Goal: Task Accomplishment & Management: Complete application form

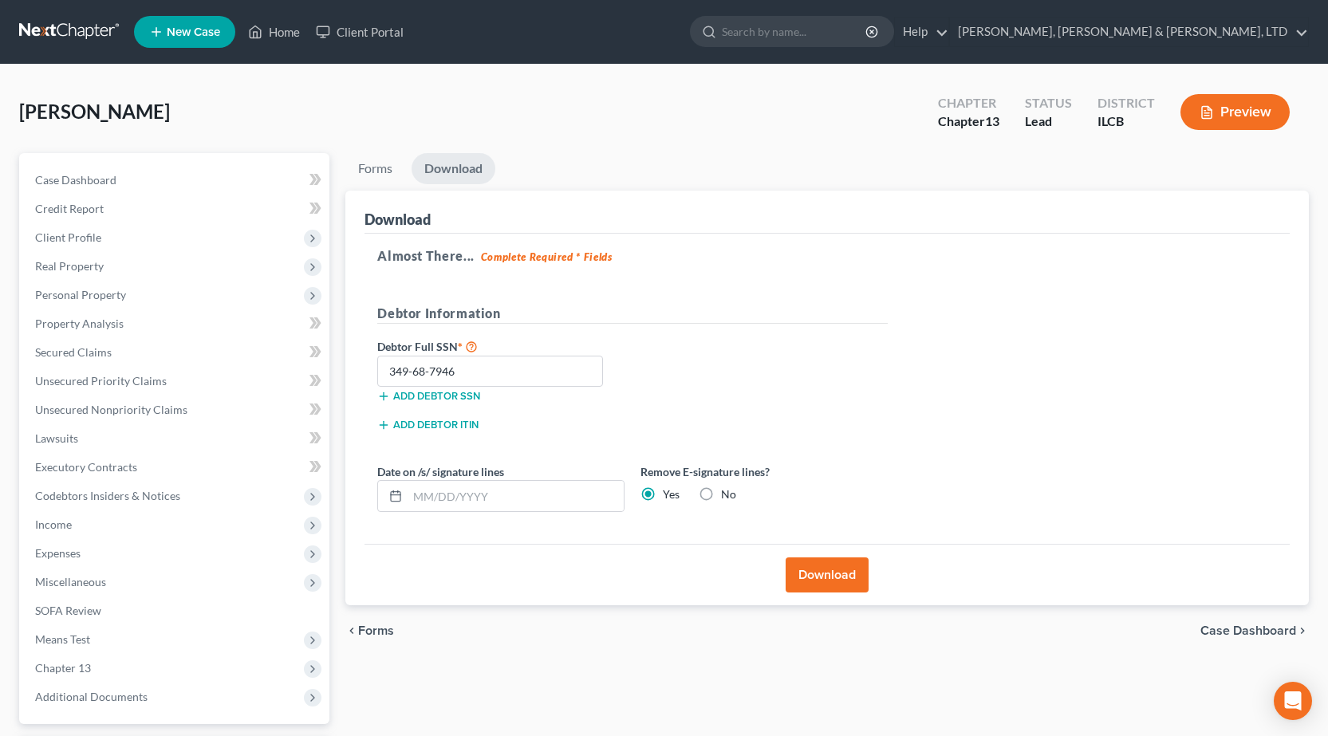
click at [57, 27] on link at bounding box center [70, 32] width 102 height 29
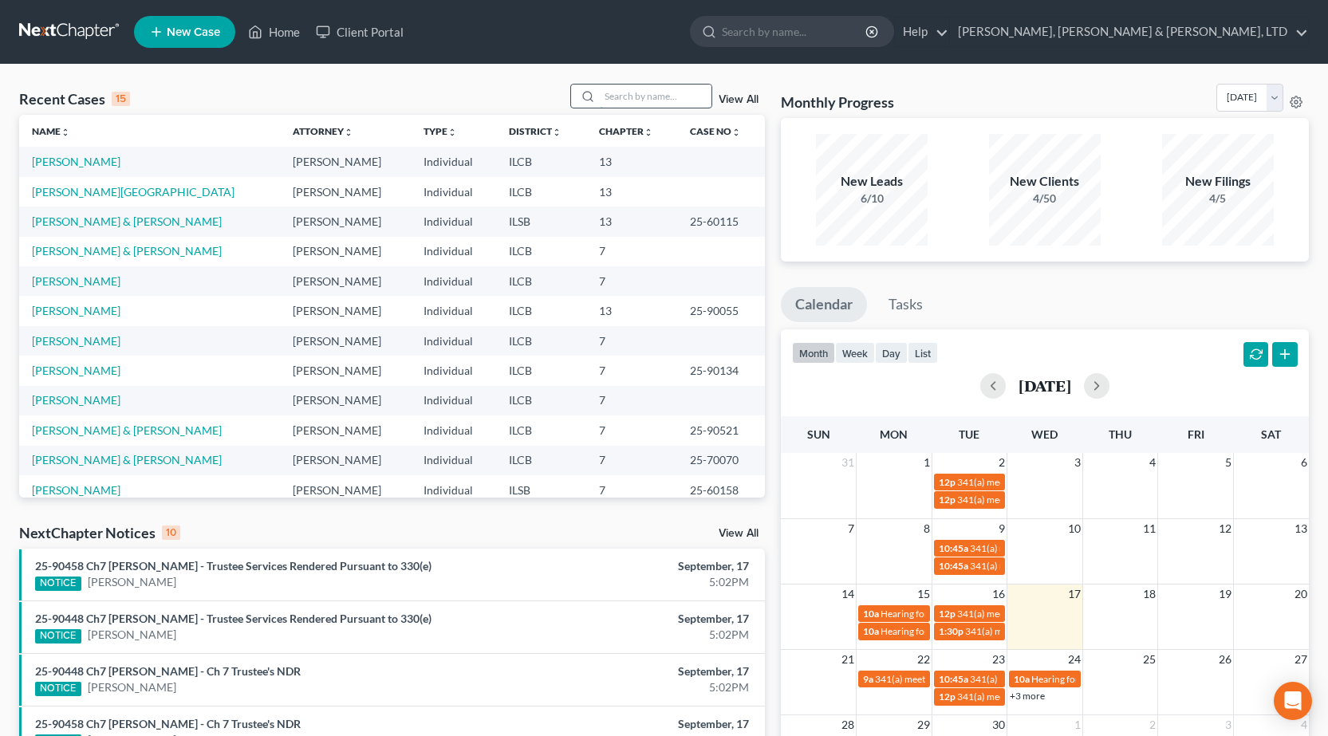
click at [634, 100] on input "search" at bounding box center [656, 96] width 112 height 23
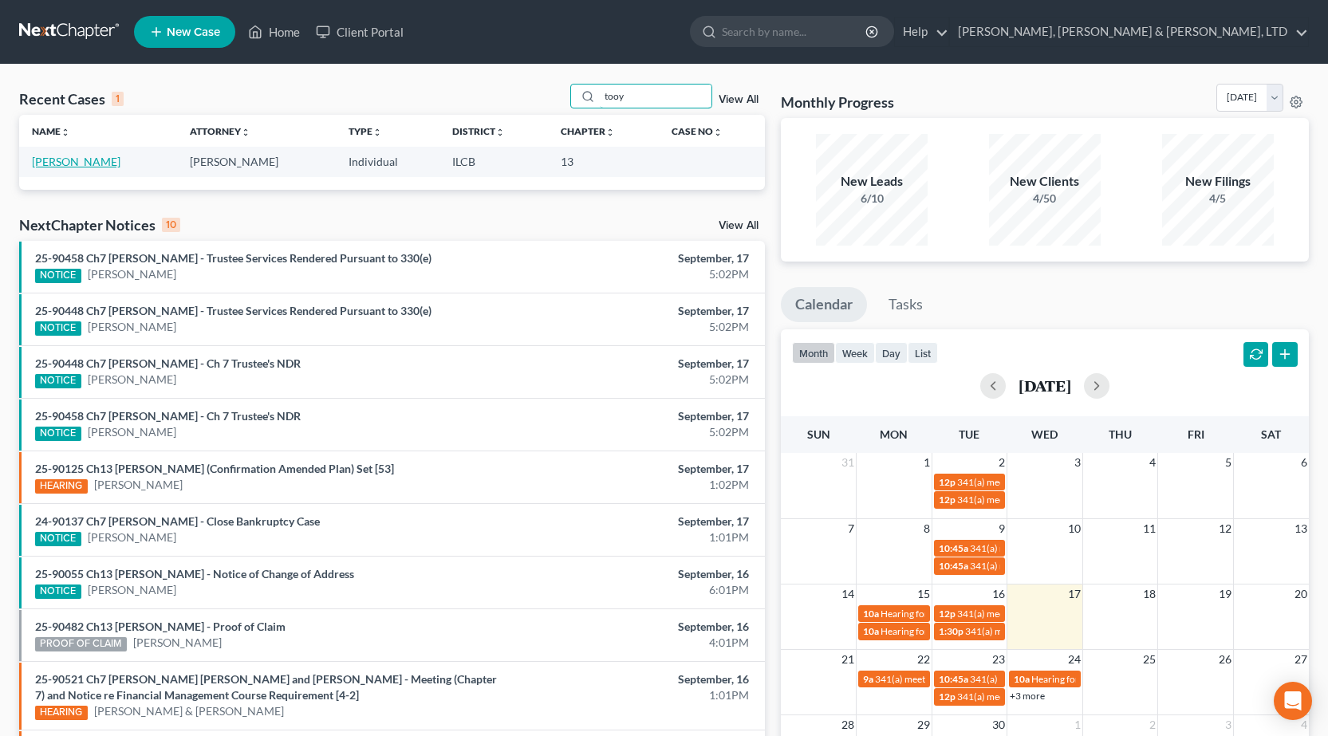
type input "tooy"
click at [45, 156] on link "[PERSON_NAME]" at bounding box center [76, 162] width 89 height 14
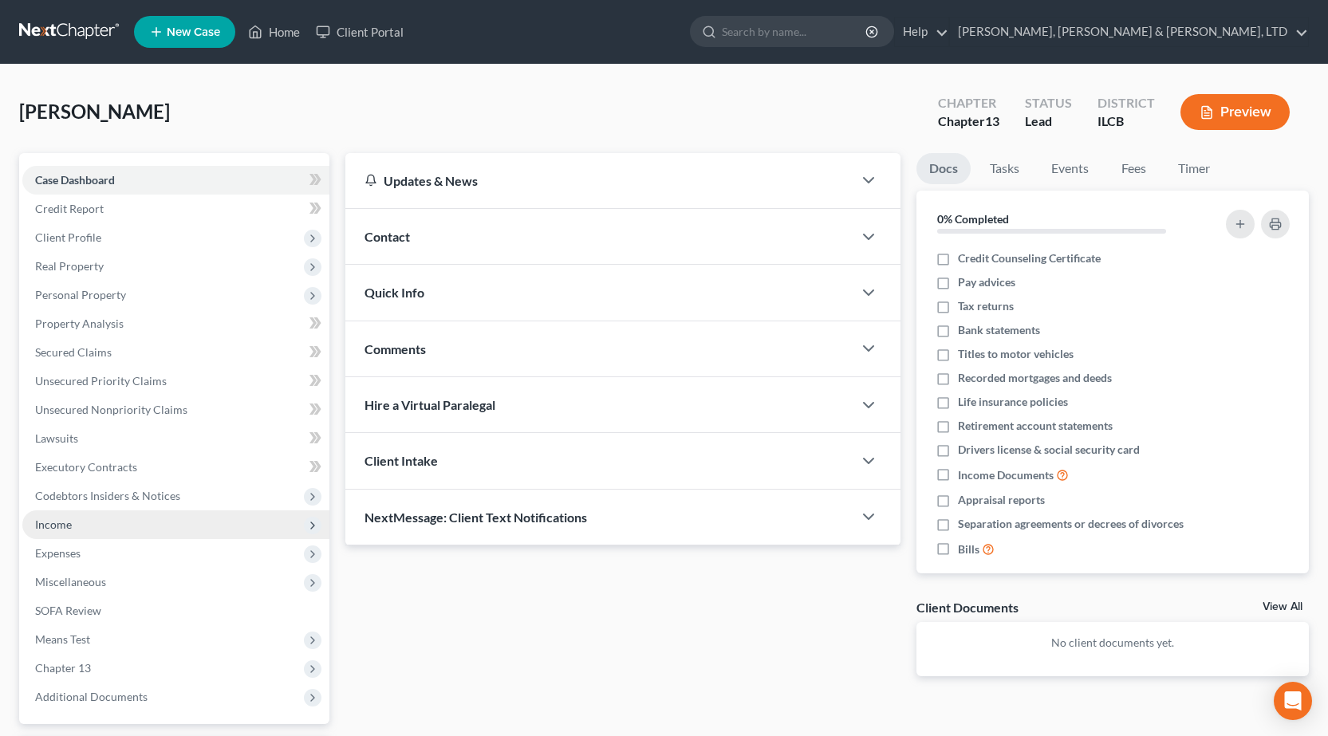
click at [96, 528] on span "Income" at bounding box center [175, 524] width 307 height 29
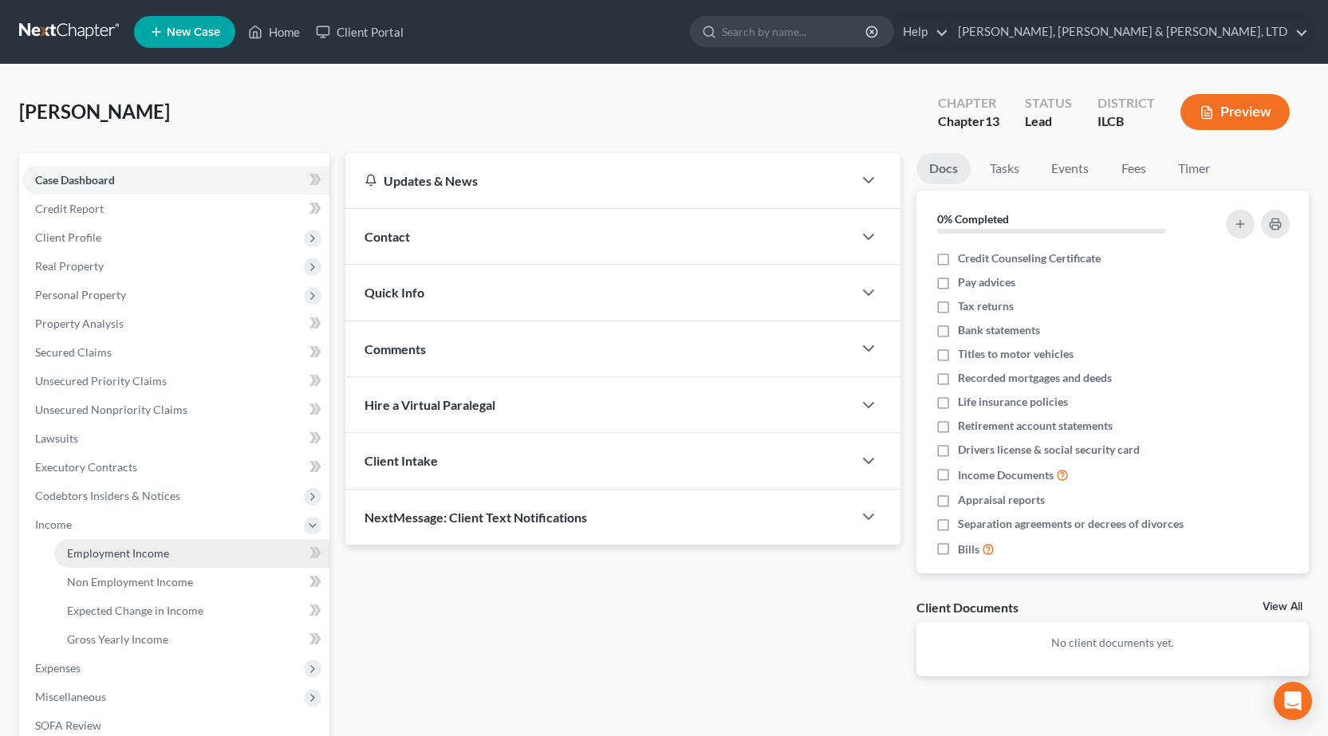
click at [126, 549] on span "Employment Income" at bounding box center [118, 553] width 102 height 14
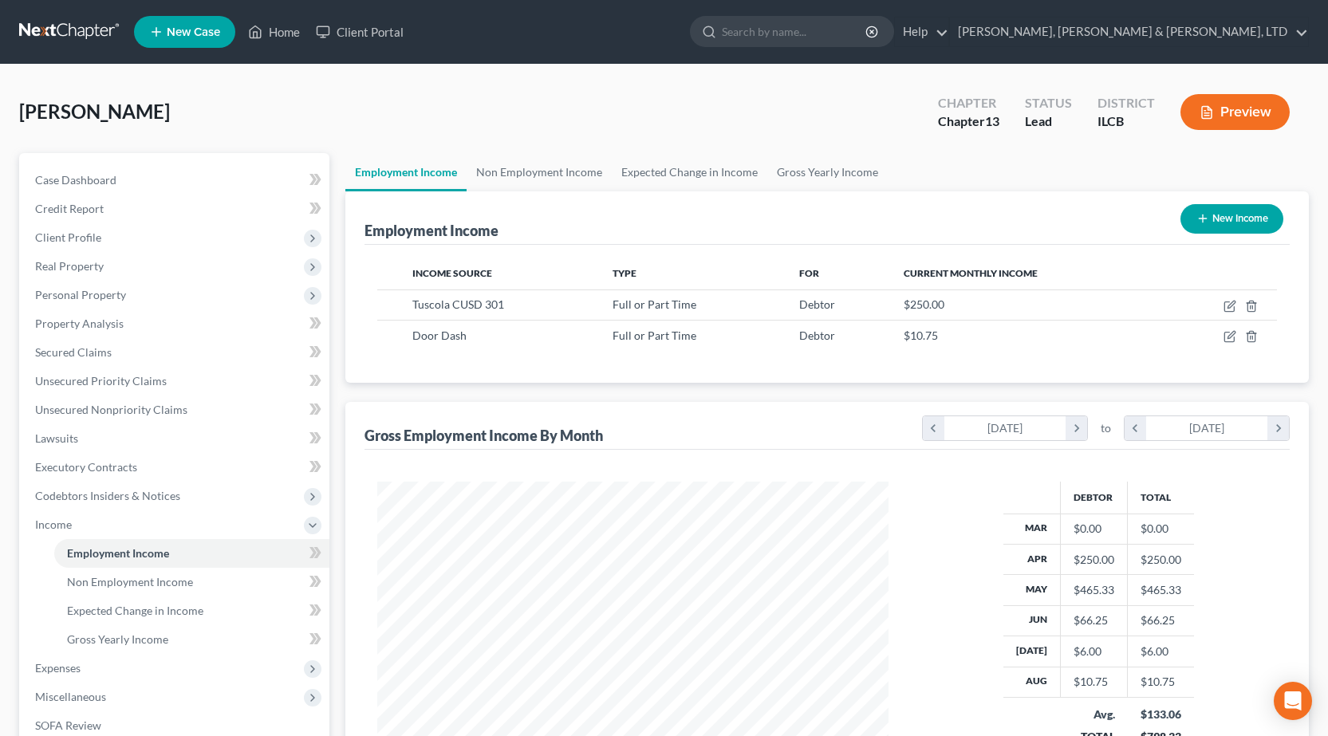
scroll to position [286, 543]
click at [181, 608] on span "Expected Change in Income" at bounding box center [135, 611] width 136 height 14
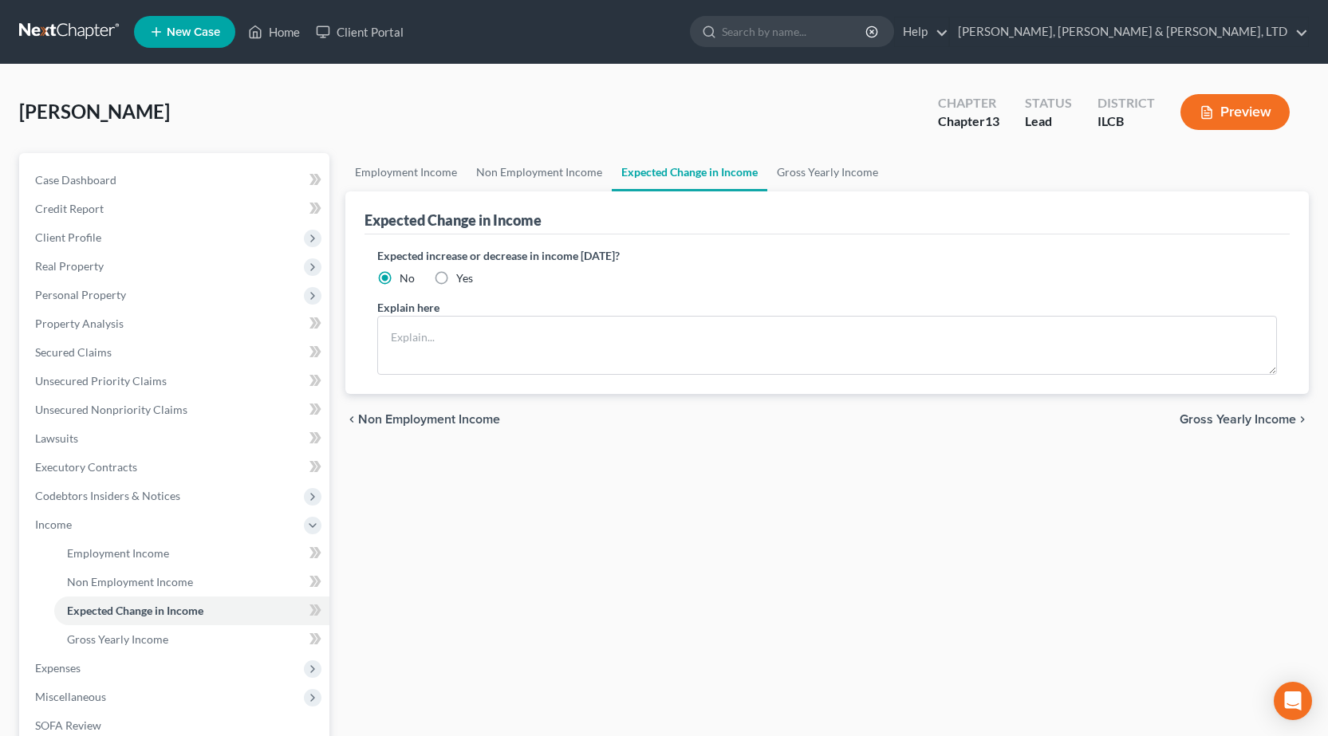
click at [456, 277] on label "Yes" at bounding box center [464, 278] width 17 height 16
click at [462, 277] on input "Yes" at bounding box center [467, 275] width 10 height 10
radio input "true"
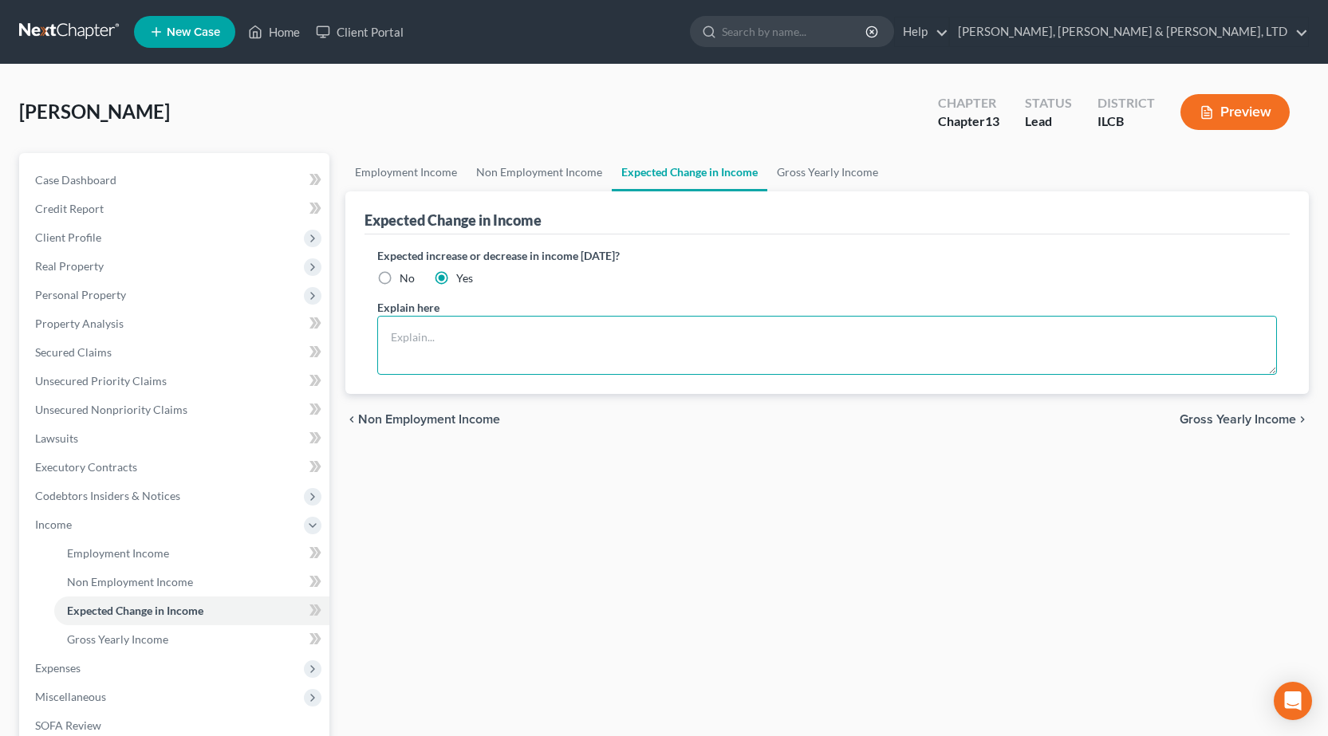
click at [450, 343] on textarea at bounding box center [826, 345] width 899 height 59
click at [515, 346] on textarea "Debtor started at" at bounding box center [826, 345] width 899 height 59
click at [1265, 337] on textarea "Debtor recently started (2) [DEMOGRAPHIC_DATA] jobs at an animal shelter earnin…" at bounding box center [826, 345] width 899 height 59
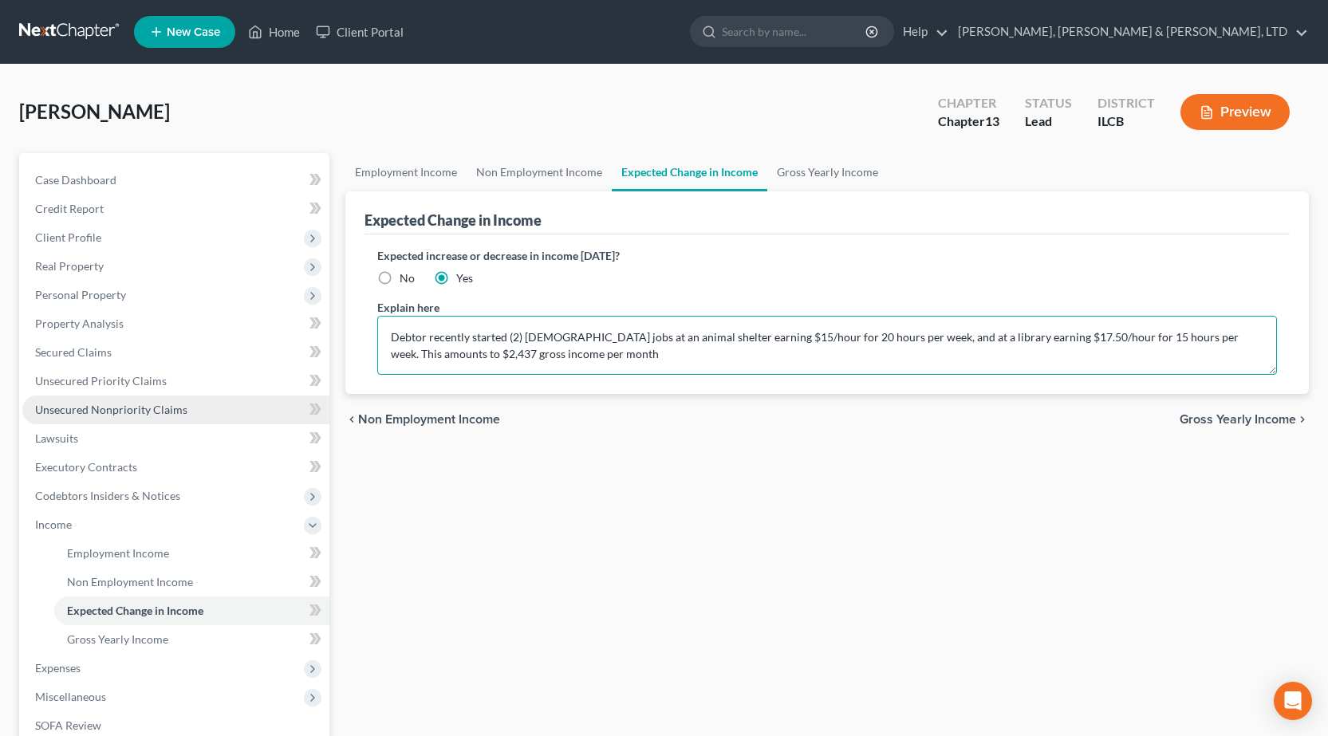
type textarea "Debtor recently started (2) [DEMOGRAPHIC_DATA] jobs at an animal shelter earnin…"
click at [145, 405] on span "Unsecured Nonpriority Claims" at bounding box center [111, 410] width 152 height 14
